Goal: Transaction & Acquisition: Share content

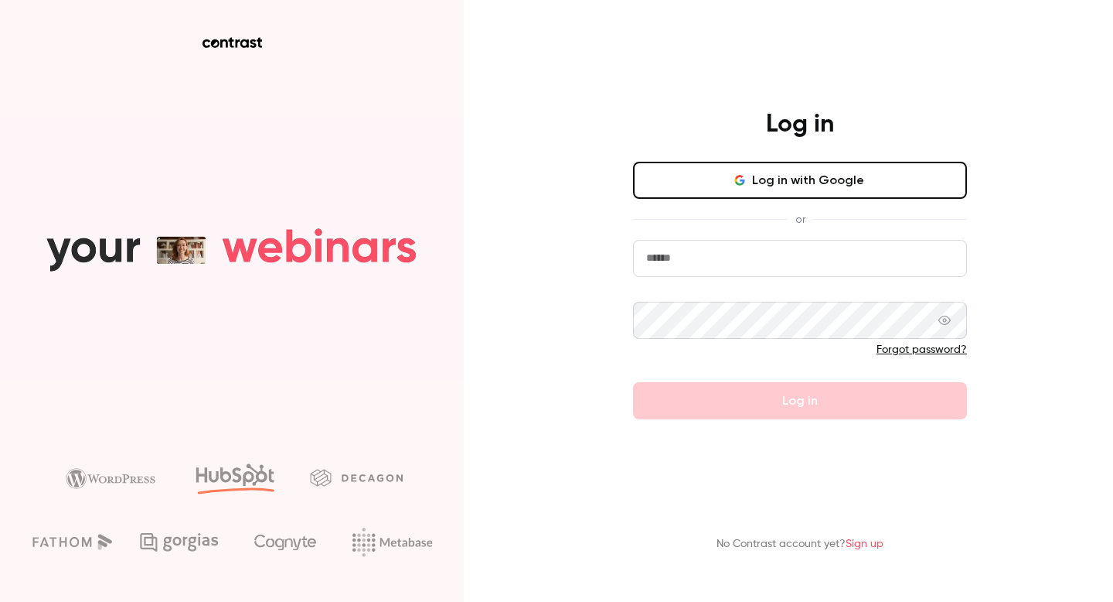
click at [759, 185] on button "Log in with Google" at bounding box center [800, 180] width 334 height 37
click at [772, 170] on button "Log in with Google" at bounding box center [800, 180] width 334 height 37
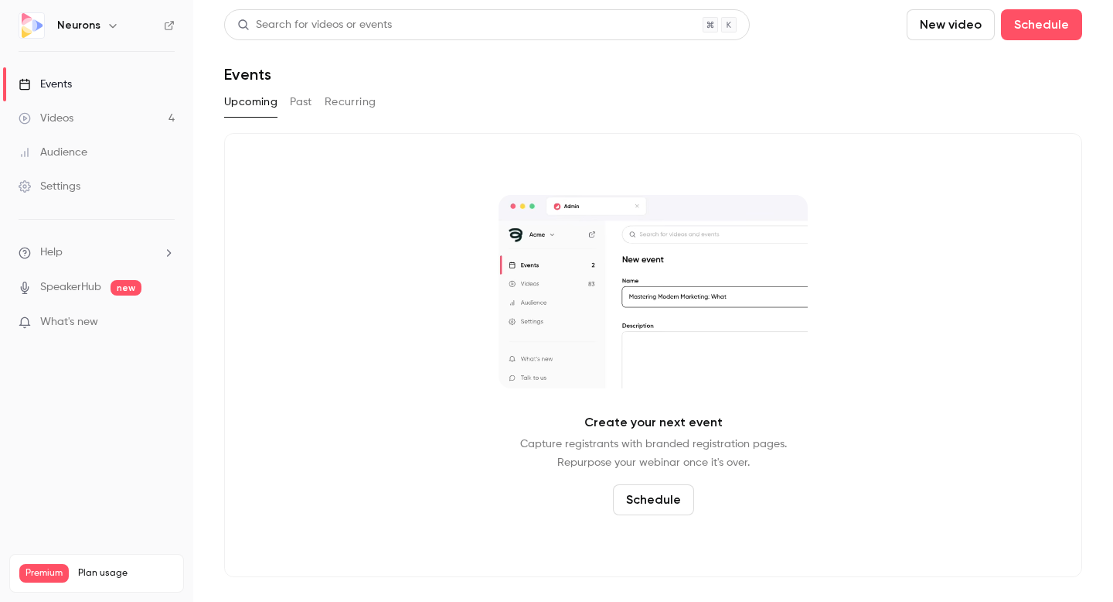
click at [90, 115] on link "Videos 4" at bounding box center [96, 118] width 193 height 34
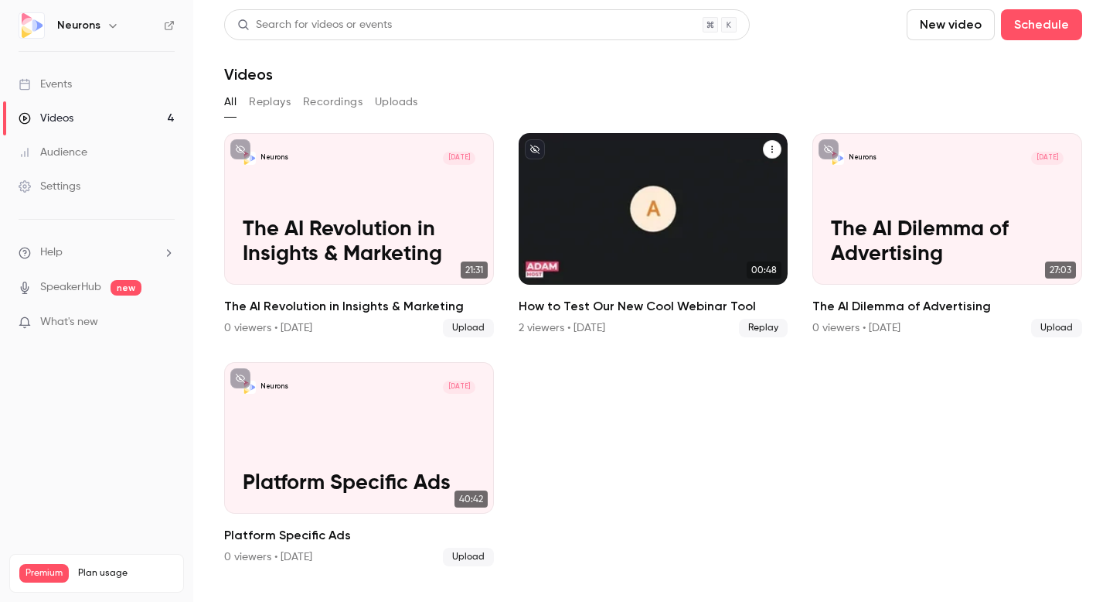
click at [771, 153] on icon "How to Test Our New Cool Webinar Tool" at bounding box center [772, 149] width 9 height 9
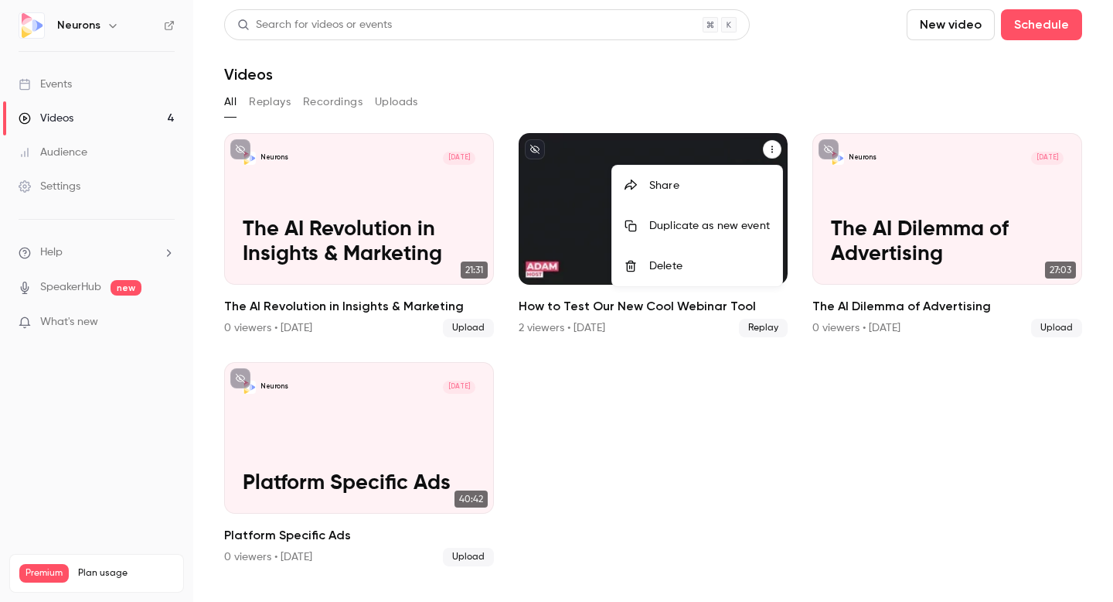
click at [717, 191] on div "Share" at bounding box center [710, 185] width 121 height 15
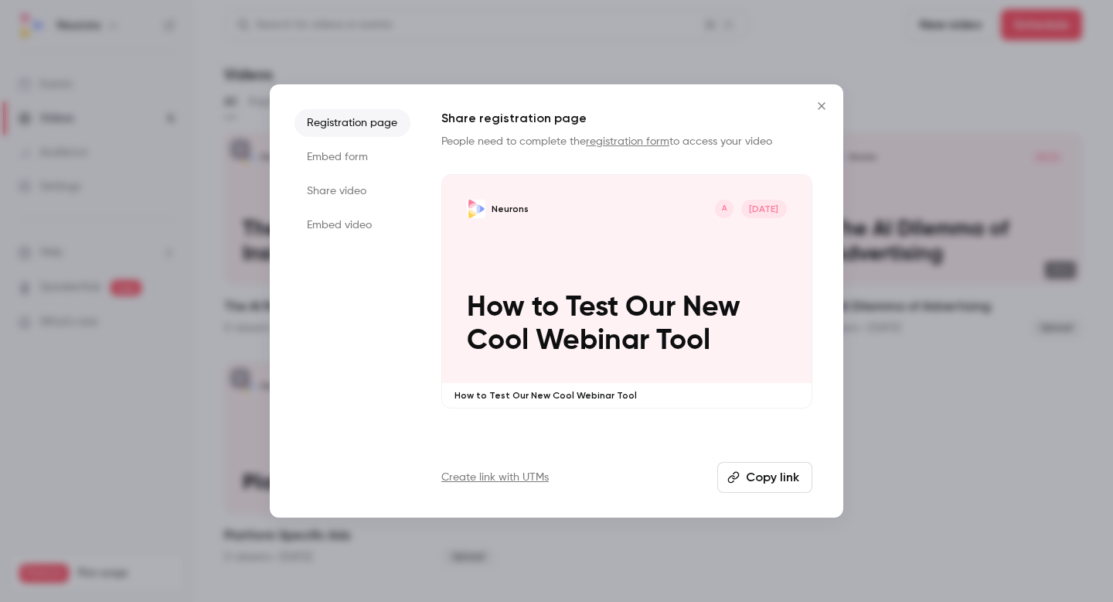
click at [332, 191] on li "Share video" at bounding box center [353, 191] width 116 height 28
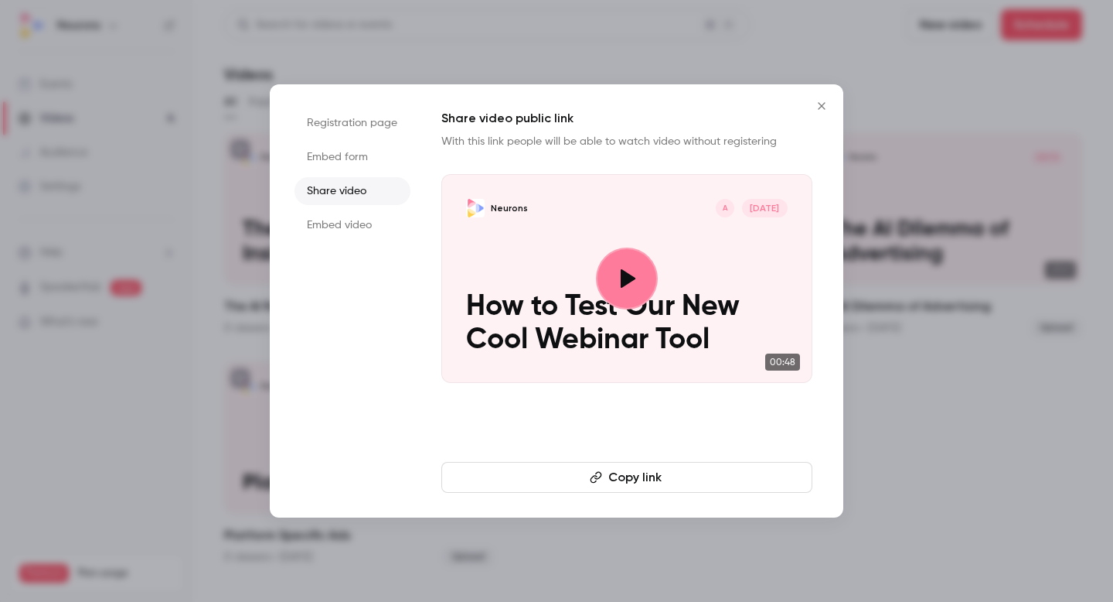
click at [643, 479] on button "Copy link" at bounding box center [627, 477] width 371 height 31
click at [819, 103] on icon "Close" at bounding box center [821, 105] width 7 height 7
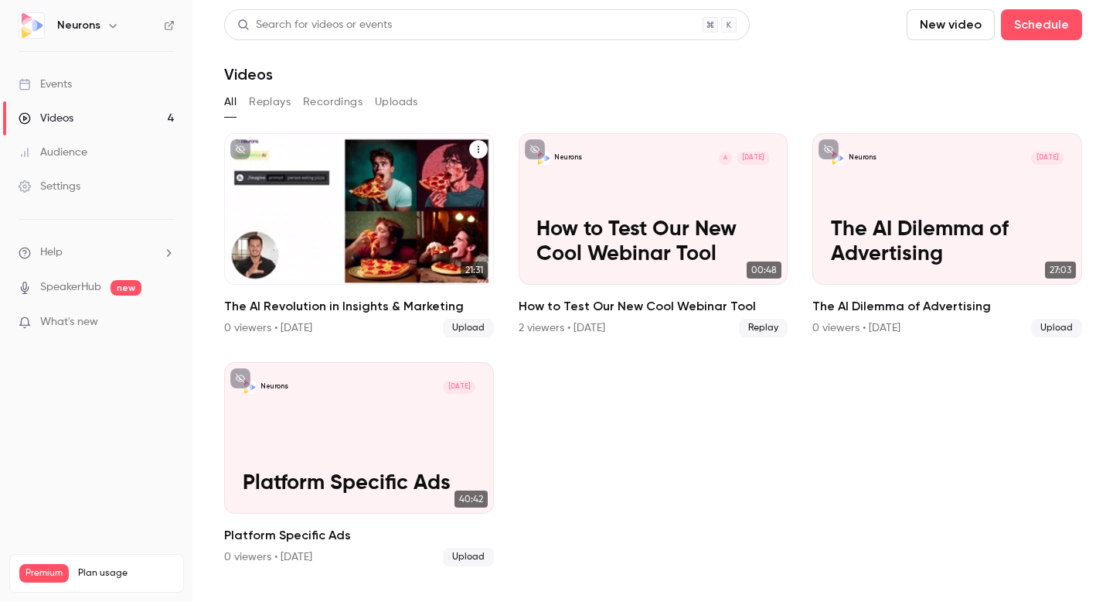
click at [392, 311] on h2 "The AI Revolution in Insights & Marketing" at bounding box center [359, 306] width 270 height 19
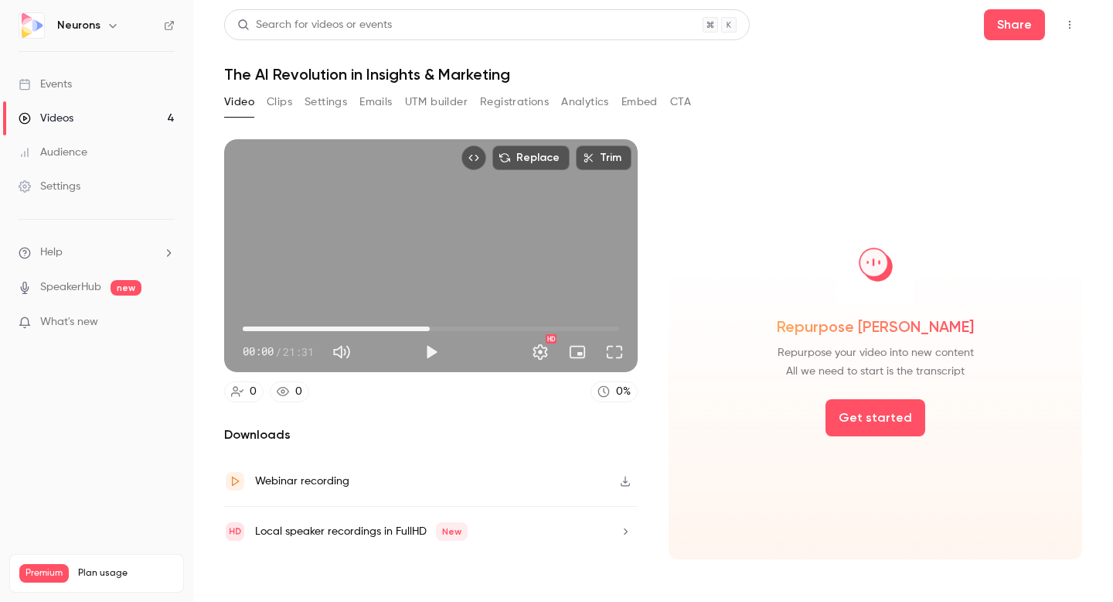
click at [430, 333] on span "10:41" at bounding box center [431, 328] width 377 height 25
click at [491, 324] on span "10:41" at bounding box center [431, 328] width 377 height 25
type input "****"
click at [536, 330] on span "16:45" at bounding box center [431, 328] width 377 height 25
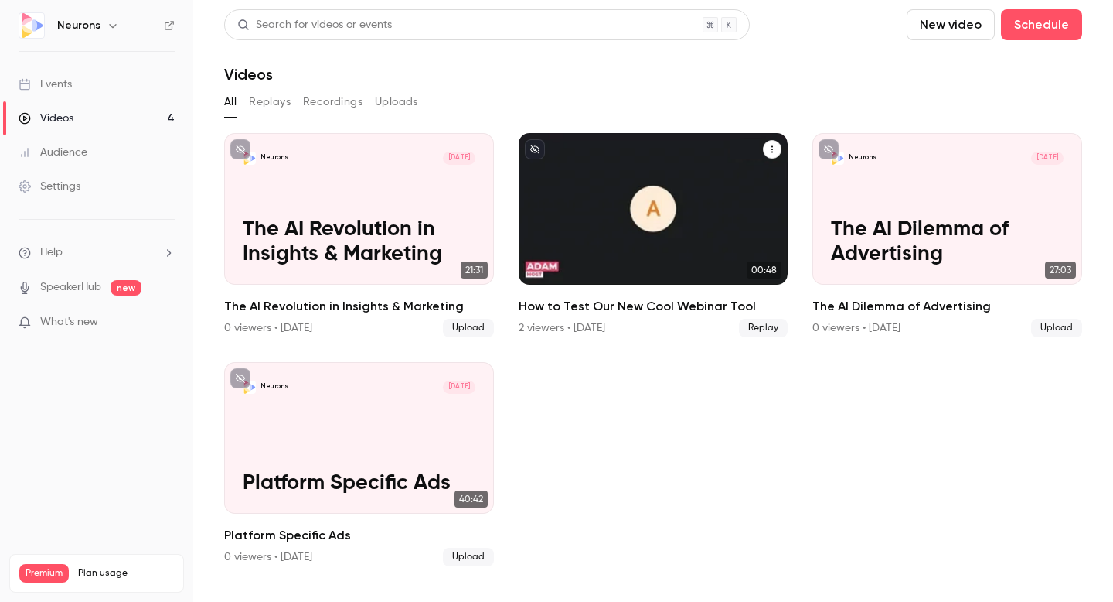
click at [773, 150] on icon "How to Test Our New Cool Webinar Tool" at bounding box center [772, 149] width 9 height 9
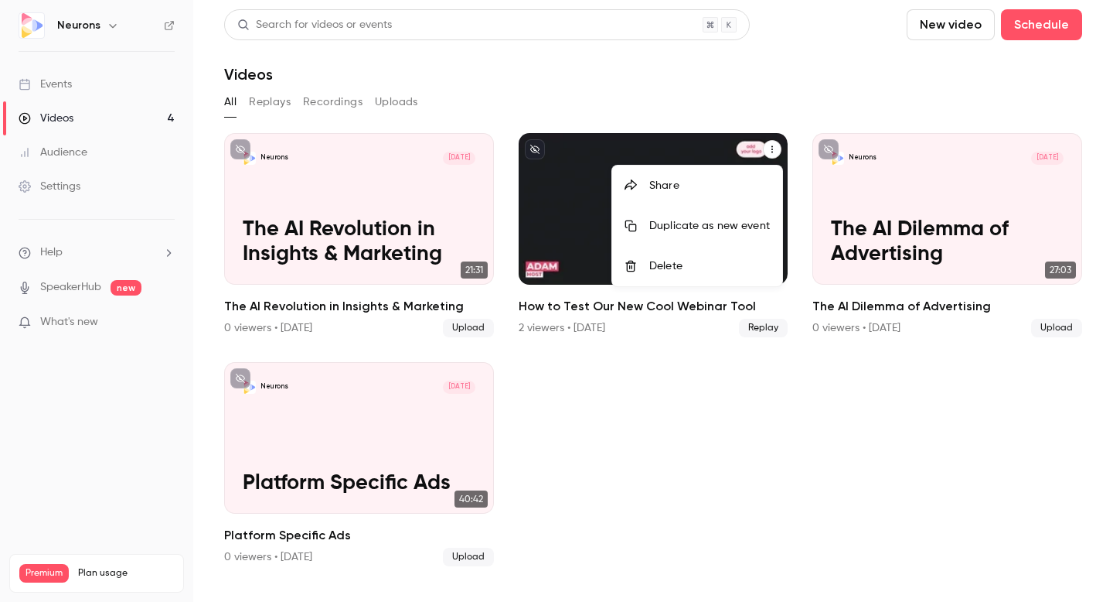
click at [684, 271] on div "Delete" at bounding box center [710, 265] width 121 height 15
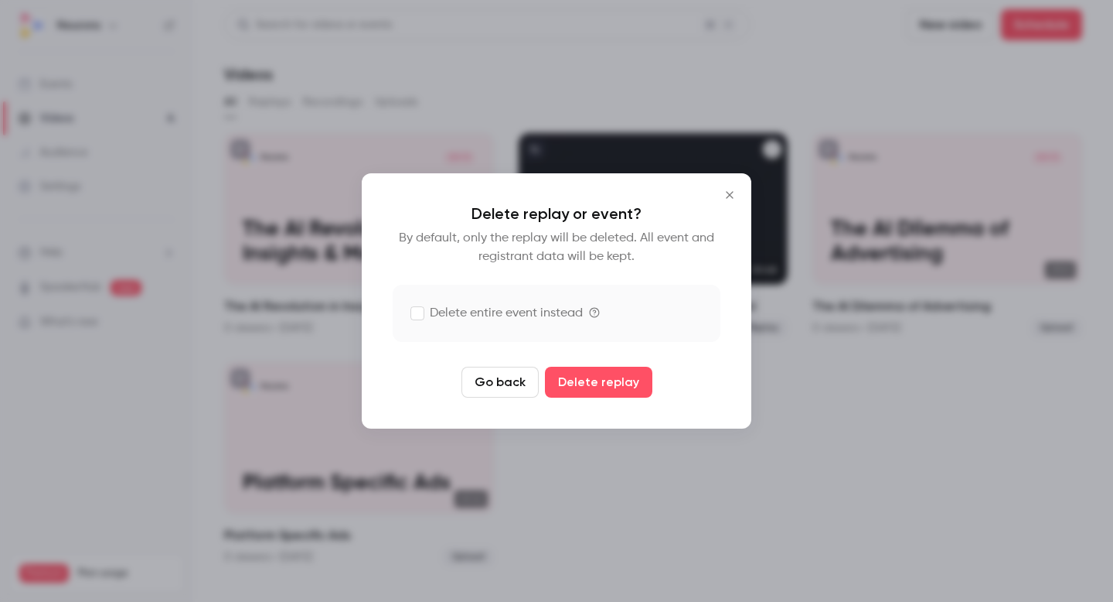
click at [528, 312] on label "Delete entire event instead" at bounding box center [497, 313] width 172 height 19
click at [636, 385] on button "Delete replay and event" at bounding box center [599, 382] width 172 height 31
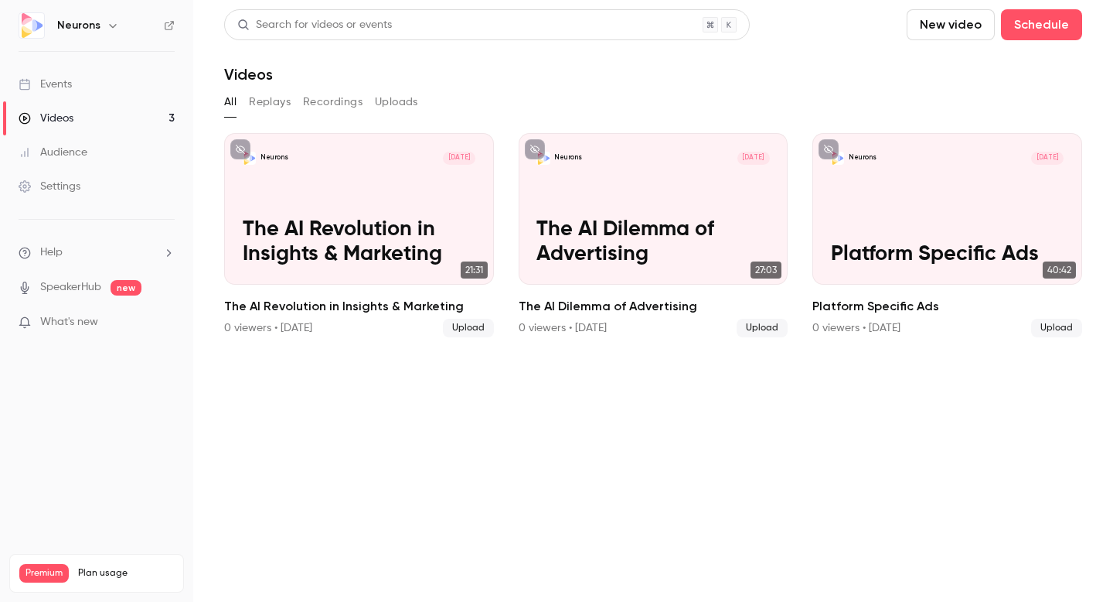
click at [947, 30] on button "New video" at bounding box center [951, 24] width 88 height 31
click at [568, 439] on div at bounding box center [556, 301] width 1113 height 602
click at [969, 32] on button "New video" at bounding box center [951, 24] width 88 height 31
click at [960, 111] on div "Upload" at bounding box center [1008, 107] width 118 height 15
click at [270, 101] on button "Replays" at bounding box center [270, 102] width 42 height 25
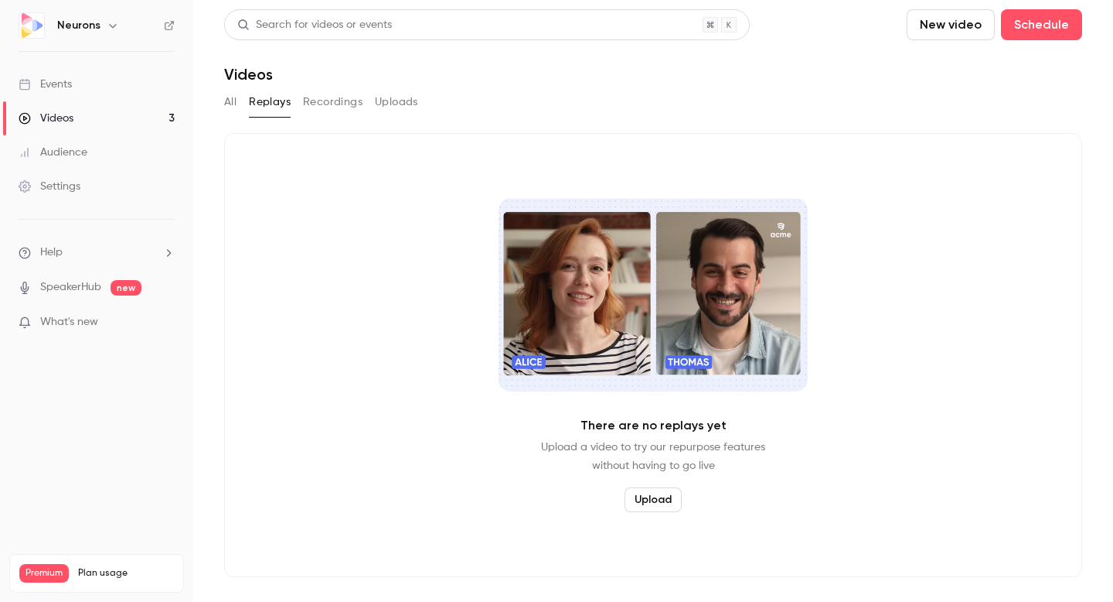
click at [230, 104] on button "All" at bounding box center [230, 102] width 12 height 25
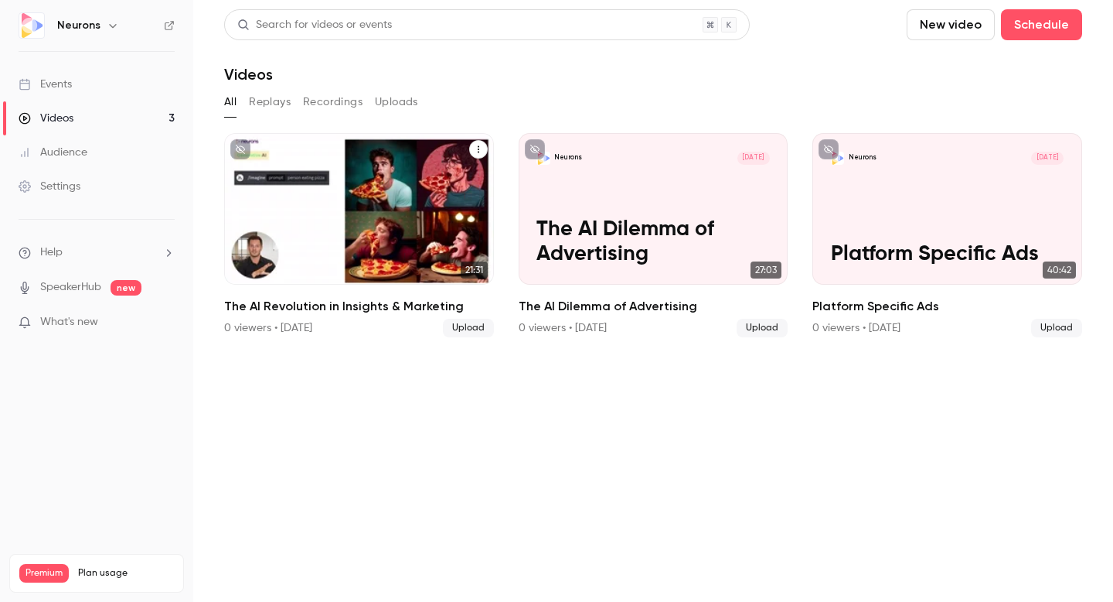
click at [406, 305] on h2 "The AI Revolution in Insights & Marketing" at bounding box center [359, 306] width 270 height 19
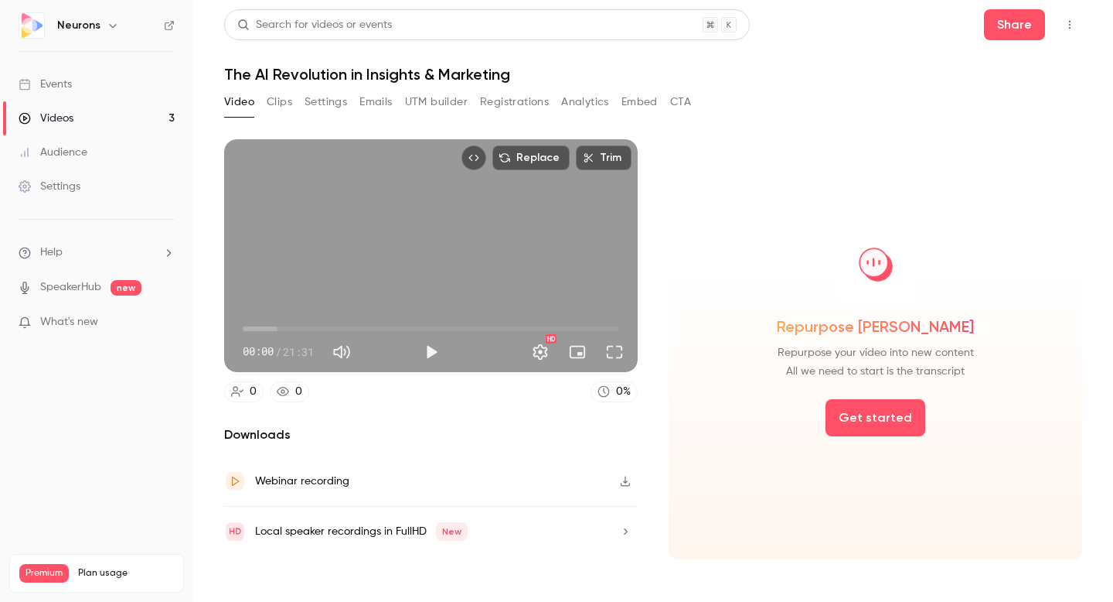
click at [591, 108] on button "Analytics" at bounding box center [585, 102] width 48 height 25
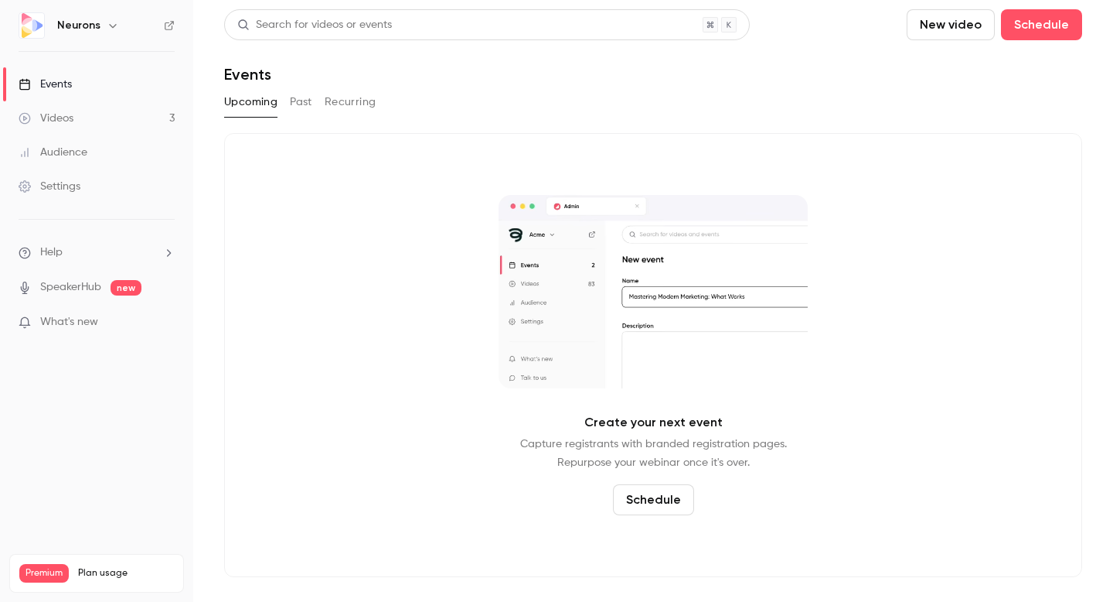
click at [104, 125] on link "Videos 3" at bounding box center [96, 118] width 193 height 34
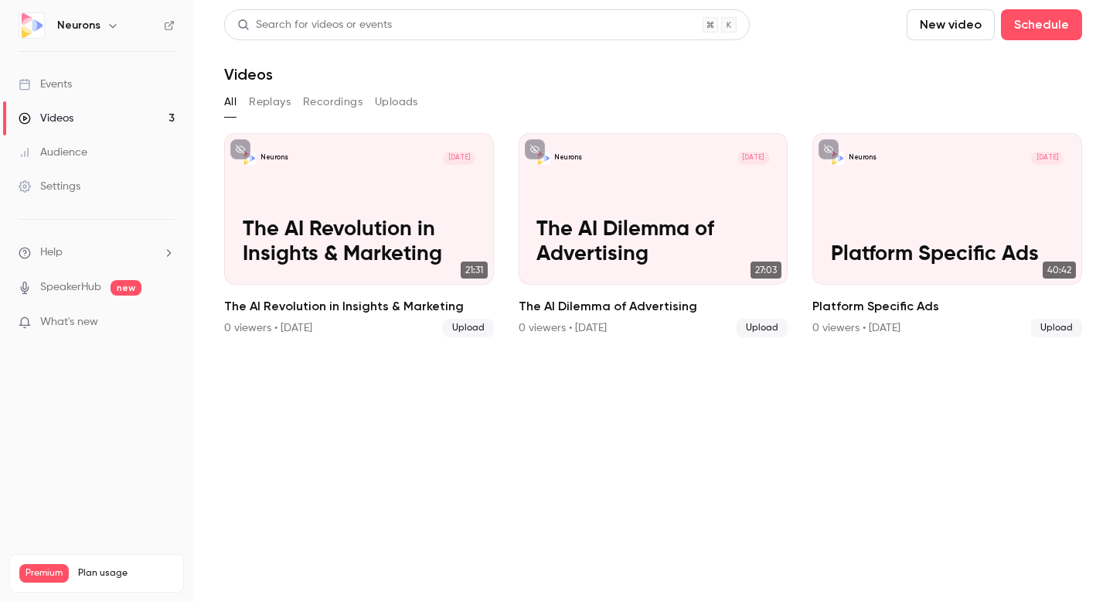
click at [101, 319] on p "What's new" at bounding box center [84, 322] width 131 height 16
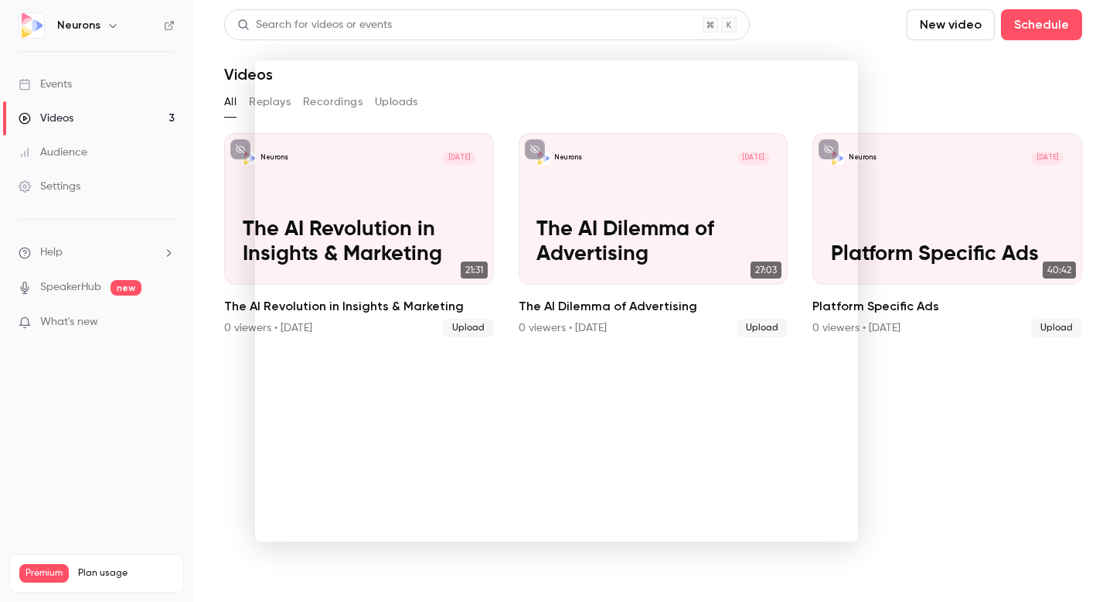
click at [949, 408] on div at bounding box center [556, 301] width 1113 height 602
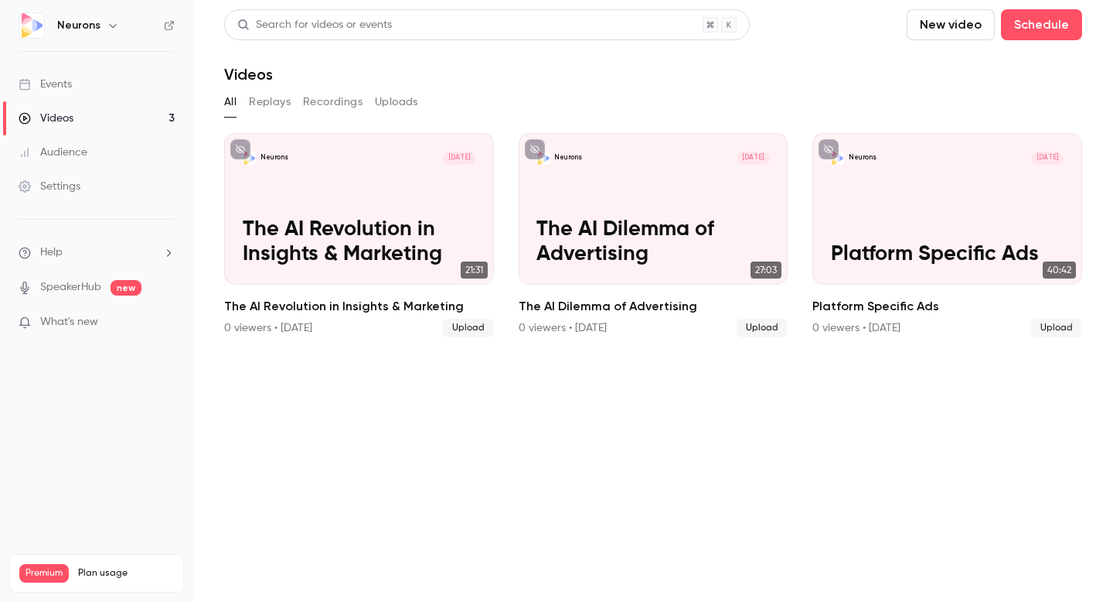
click at [939, 35] on button "New video" at bounding box center [951, 24] width 88 height 31
click at [967, 115] on li "Upload" at bounding box center [995, 107] width 167 height 40
